Goal: Information Seeking & Learning: Compare options

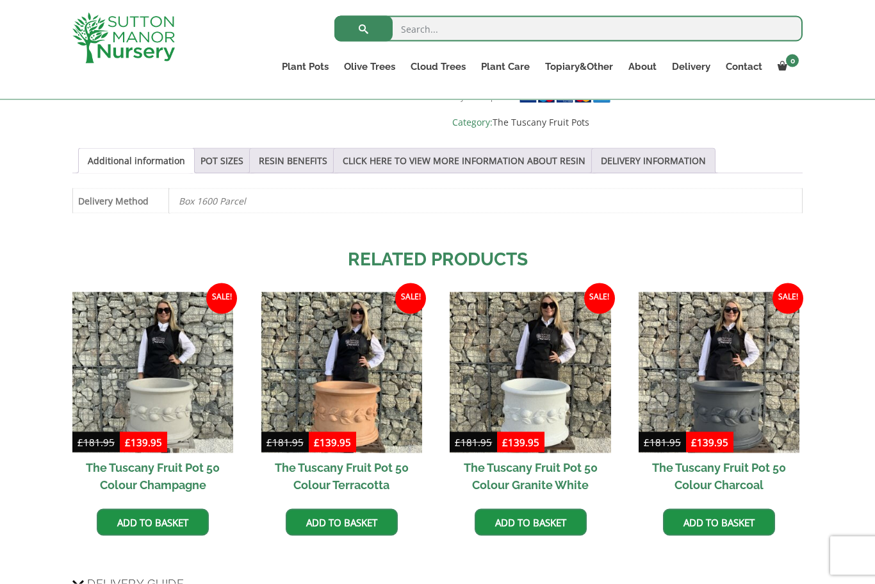
scroll to position [876, 0]
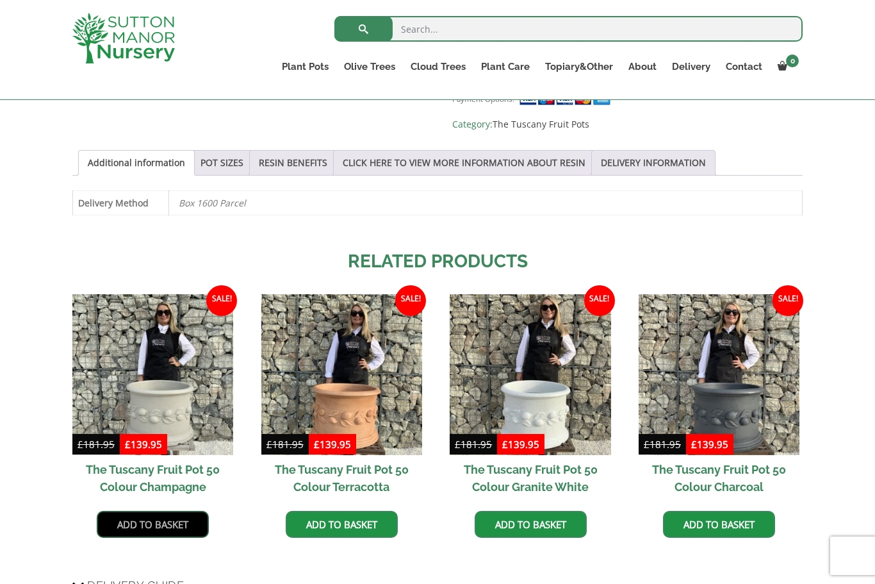
click at [163, 511] on link "Add to basket" at bounding box center [153, 524] width 112 height 27
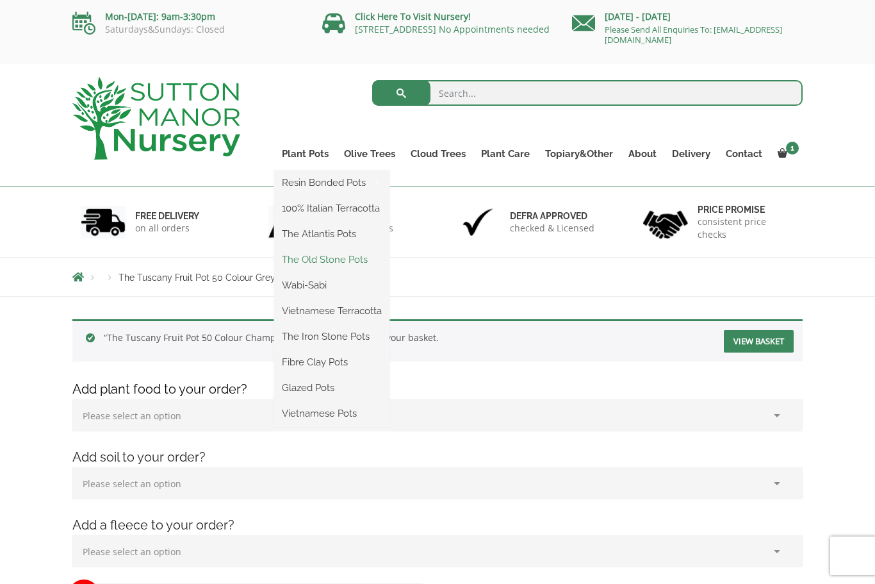
click at [365, 260] on link "The Old Stone Pots" at bounding box center [331, 259] width 115 height 19
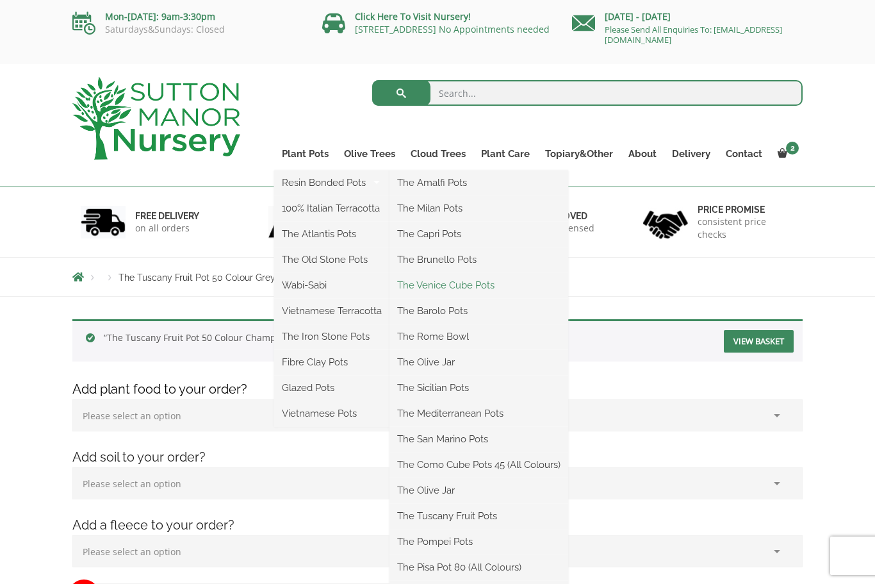
click at [490, 277] on link "The Venice Cube Pots" at bounding box center [479, 285] width 179 height 19
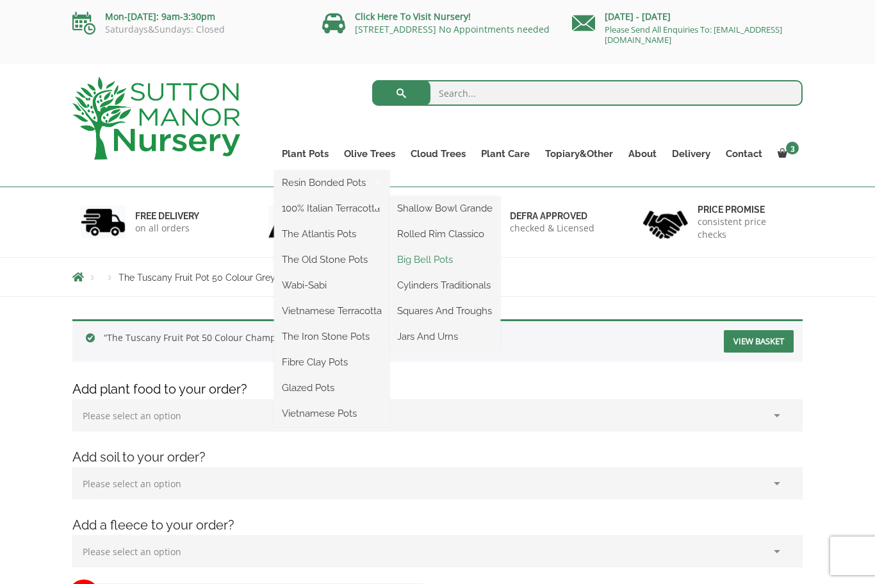
click at [451, 258] on link "Big Bell Pots" at bounding box center [445, 259] width 111 height 19
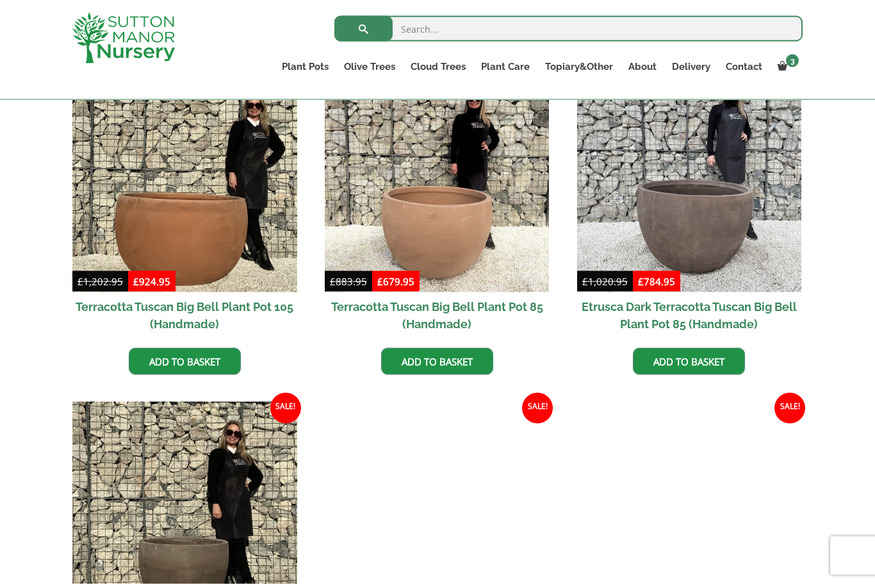
scroll to position [684, 0]
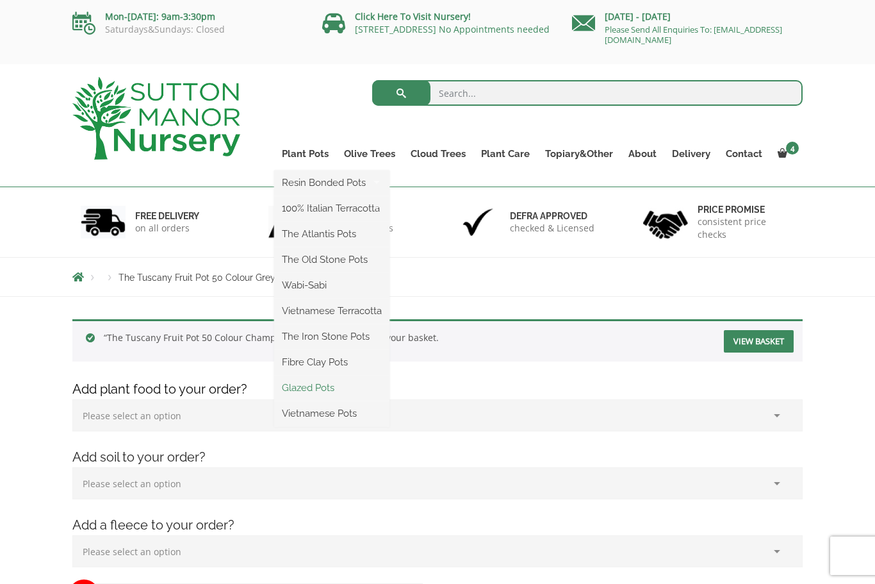
click at [316, 392] on link "Glazed Pots" at bounding box center [331, 387] width 115 height 19
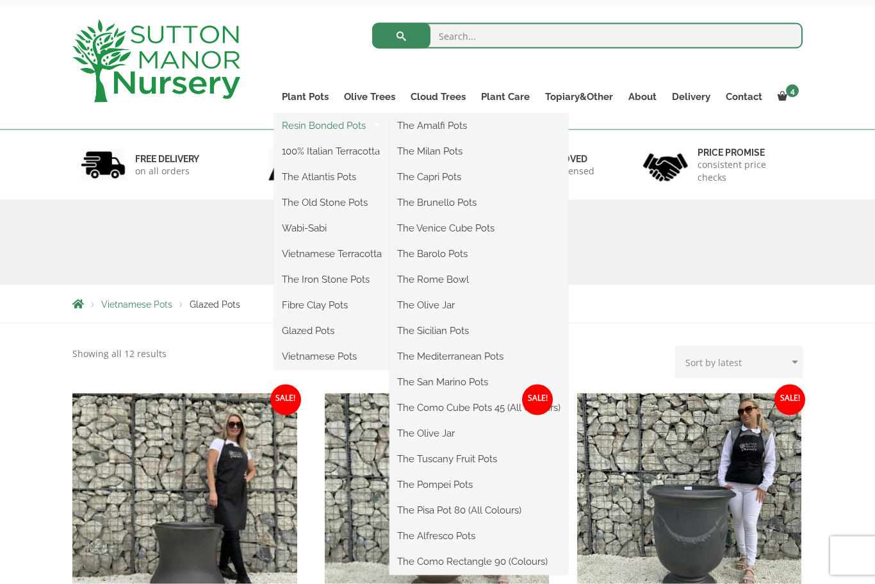
scroll to position [58, 0]
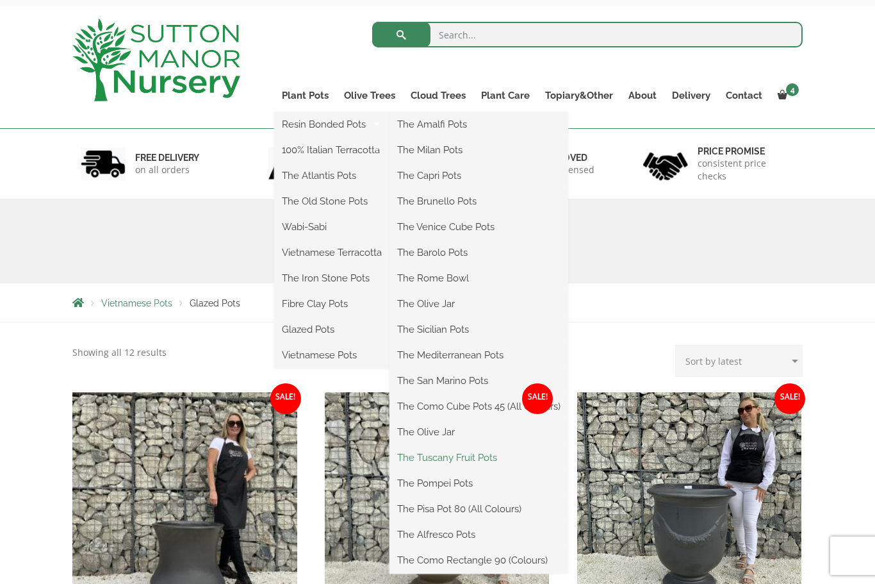
click at [497, 457] on link "The Tuscany Fruit Pots" at bounding box center [479, 457] width 179 height 19
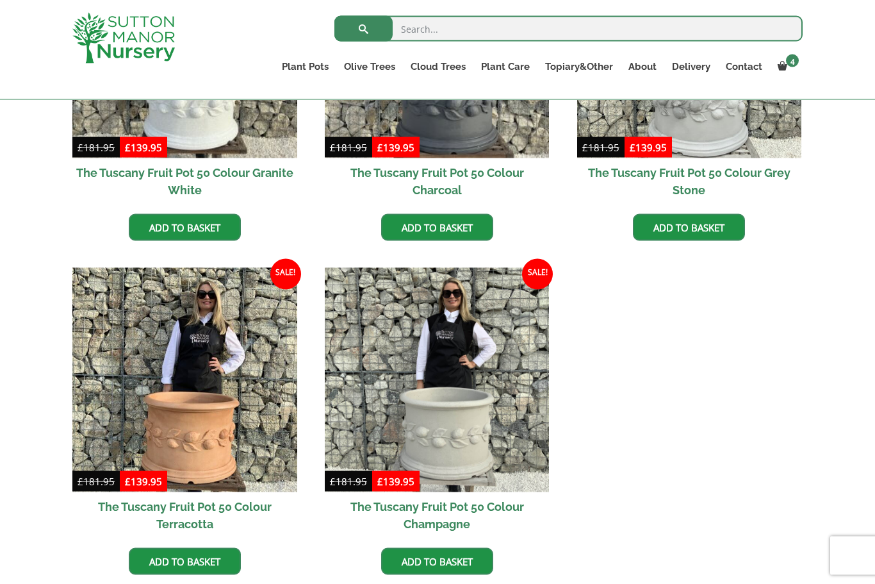
scroll to position [551, 0]
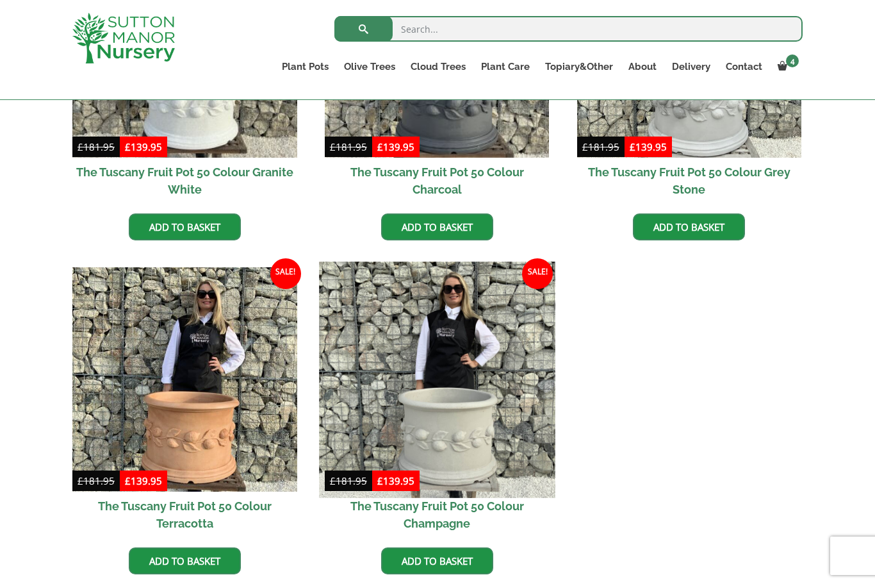
click at [455, 442] on img at bounding box center [437, 379] width 236 height 236
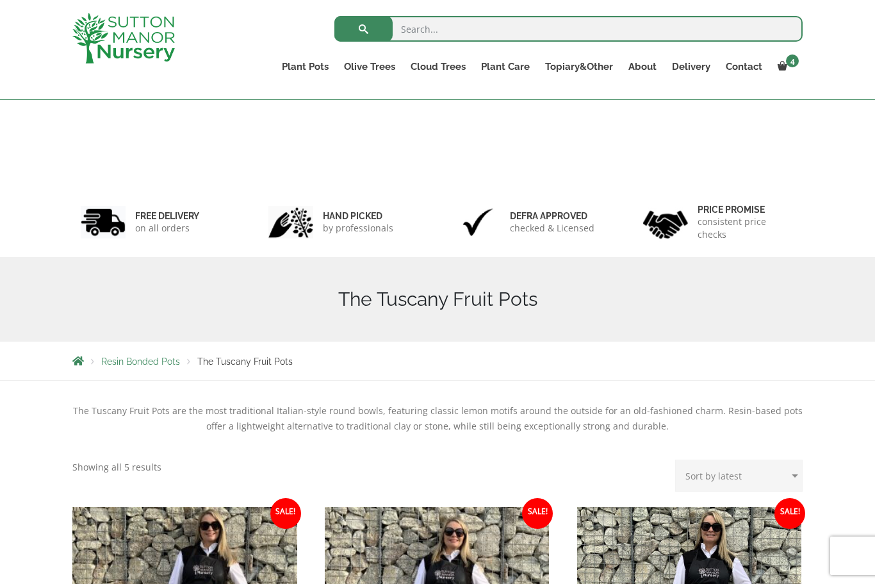
scroll to position [594, 0]
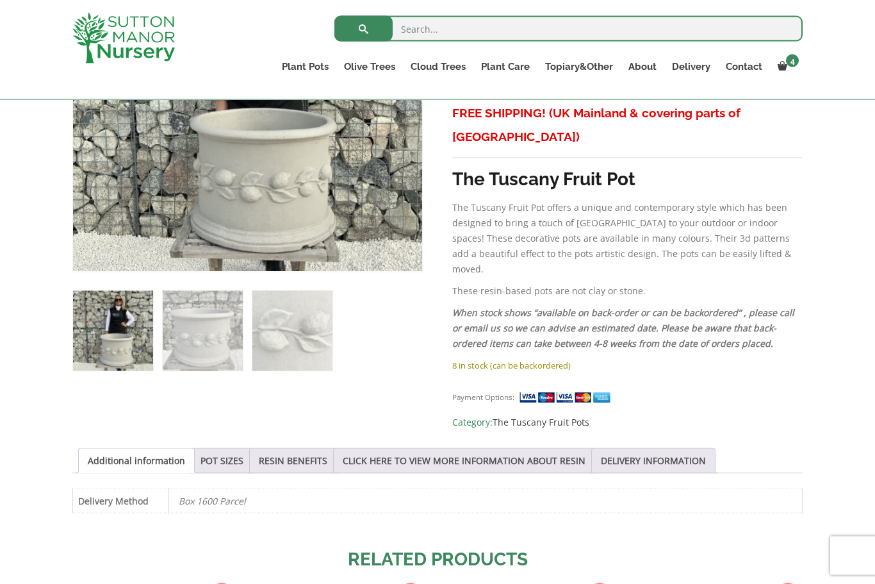
scroll to position [583, 0]
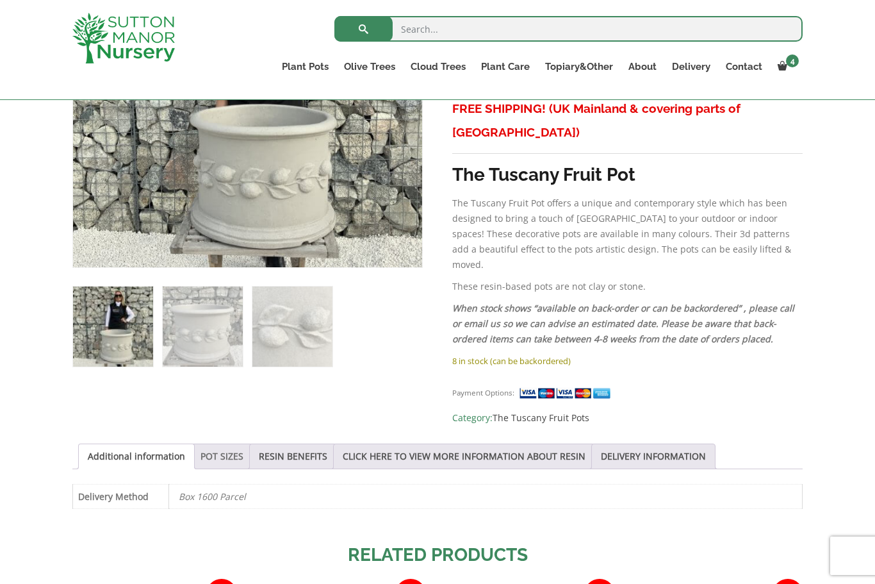
click at [233, 444] on link "POT SIZES" at bounding box center [222, 456] width 43 height 24
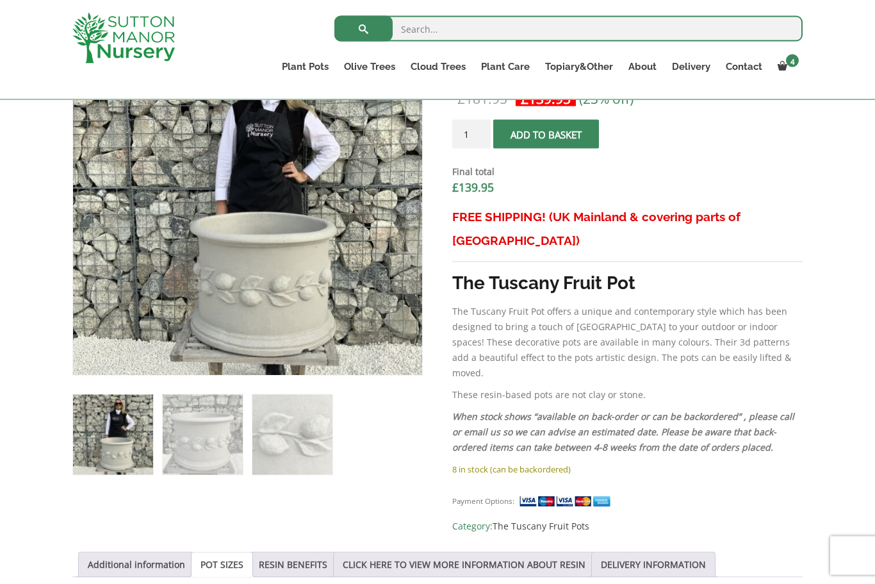
scroll to position [467, 0]
